Goal: Task Accomplishment & Management: Use online tool/utility

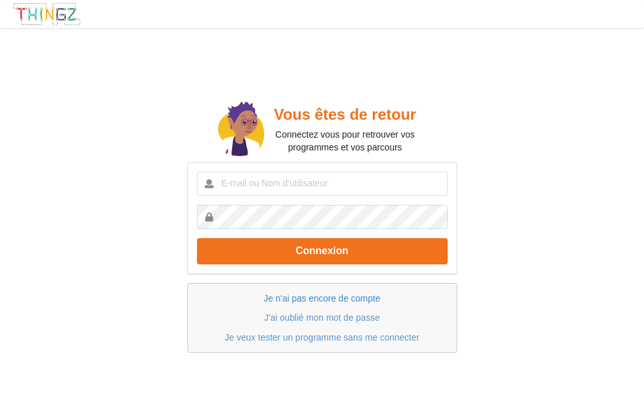
click at [324, 297] on link "Je n'ai pas encore de compte" at bounding box center [322, 298] width 116 height 10
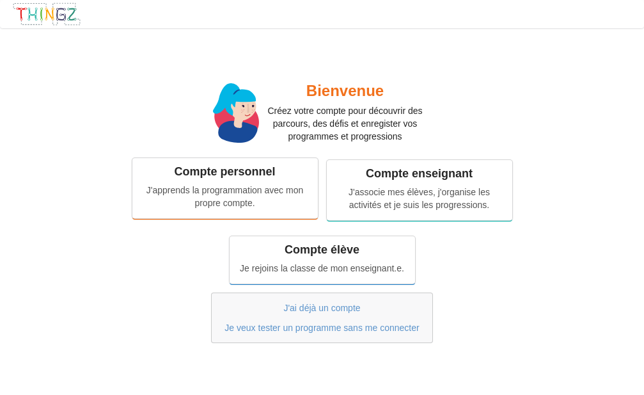
click at [244, 176] on div "Compte personnel" at bounding box center [225, 171] width 168 height 15
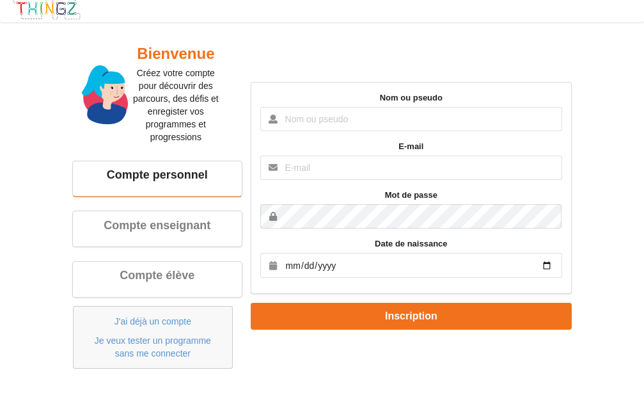
scroll to position [9, 0]
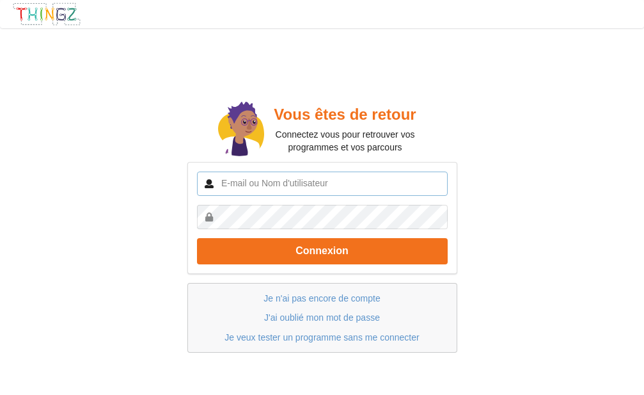
click at [232, 180] on input "text" at bounding box center [322, 184] width 251 height 24
type input "[PERSON_NAME][EMAIL_ADDRESS][PERSON_NAME][DOMAIN_NAME]"
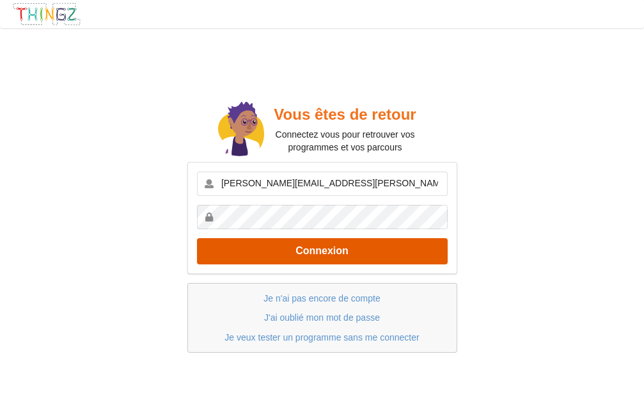
click at [328, 255] on button "Connexion" at bounding box center [322, 251] width 251 height 26
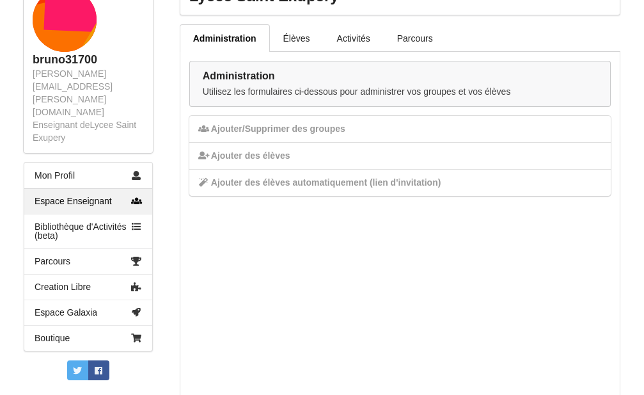
scroll to position [196, 0]
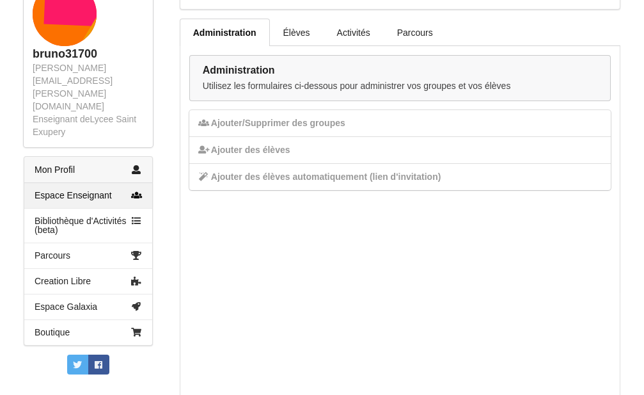
click at [67, 157] on link "Mon Profil" at bounding box center [88, 170] width 128 height 26
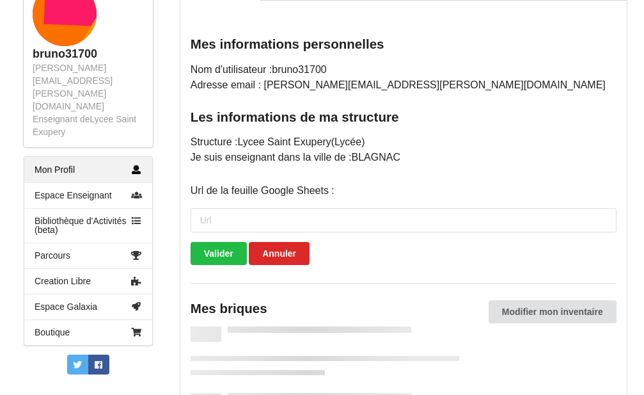
scroll to position [246, 0]
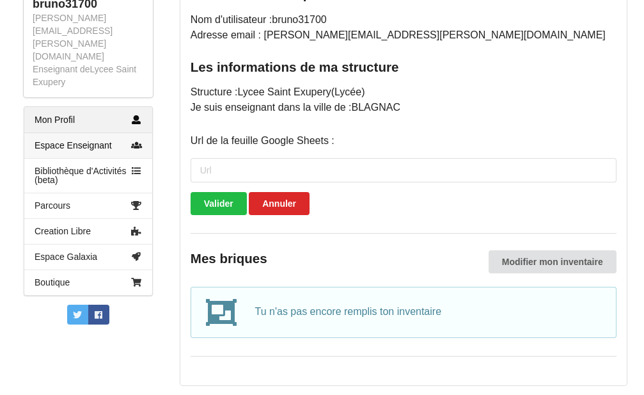
click at [74, 132] on link "Espace Enseignant" at bounding box center [88, 145] width 128 height 26
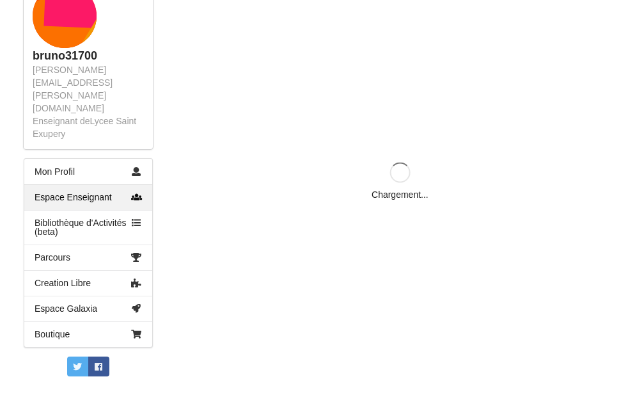
scroll to position [168, 0]
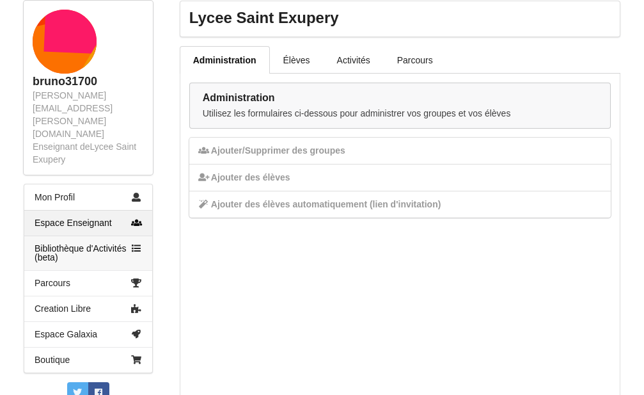
click at [88, 235] on link "Bibliothèque d'Activités (beta)" at bounding box center [88, 252] width 128 height 35
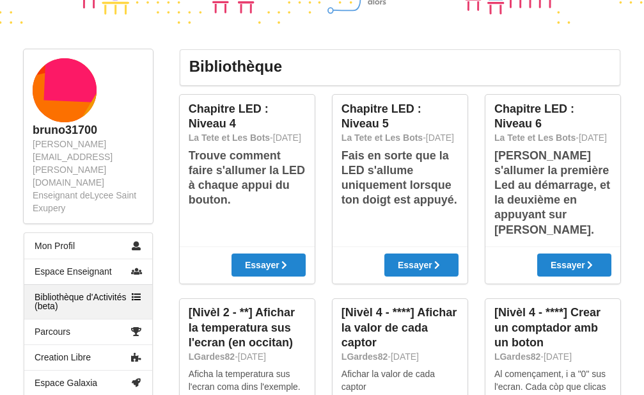
scroll to position [131, 0]
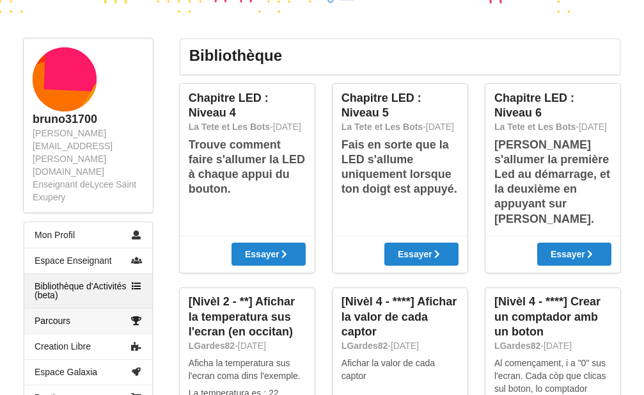
click at [58, 308] on link "Parcours" at bounding box center [88, 321] width 128 height 26
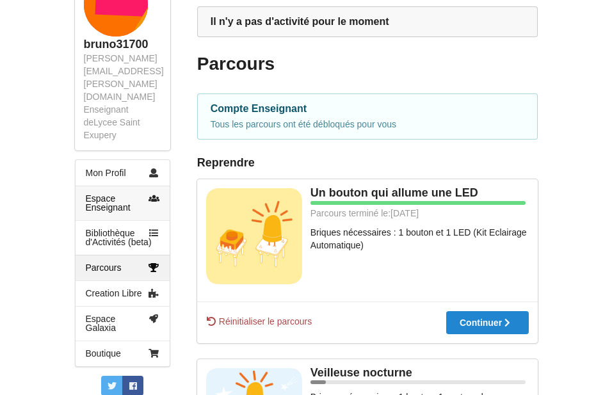
scroll to position [326, 0]
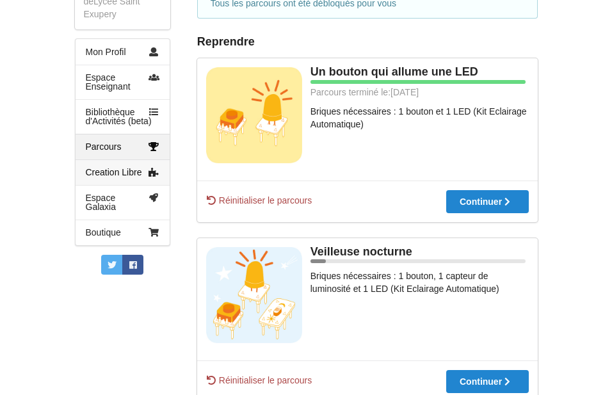
click at [114, 159] on link "Creation Libre" at bounding box center [123, 172] width 94 height 26
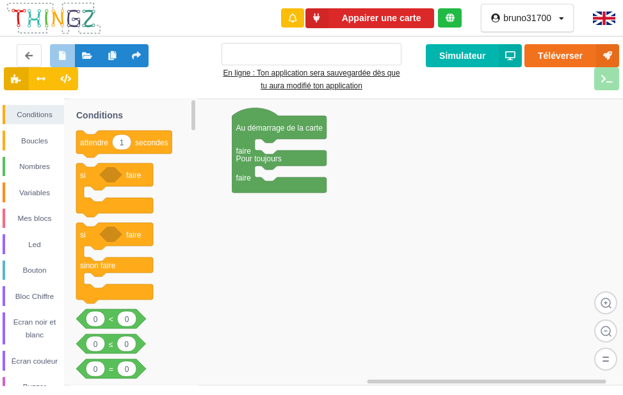
type input "Ma super application n°1"
